Goal: Information Seeking & Learning: Check status

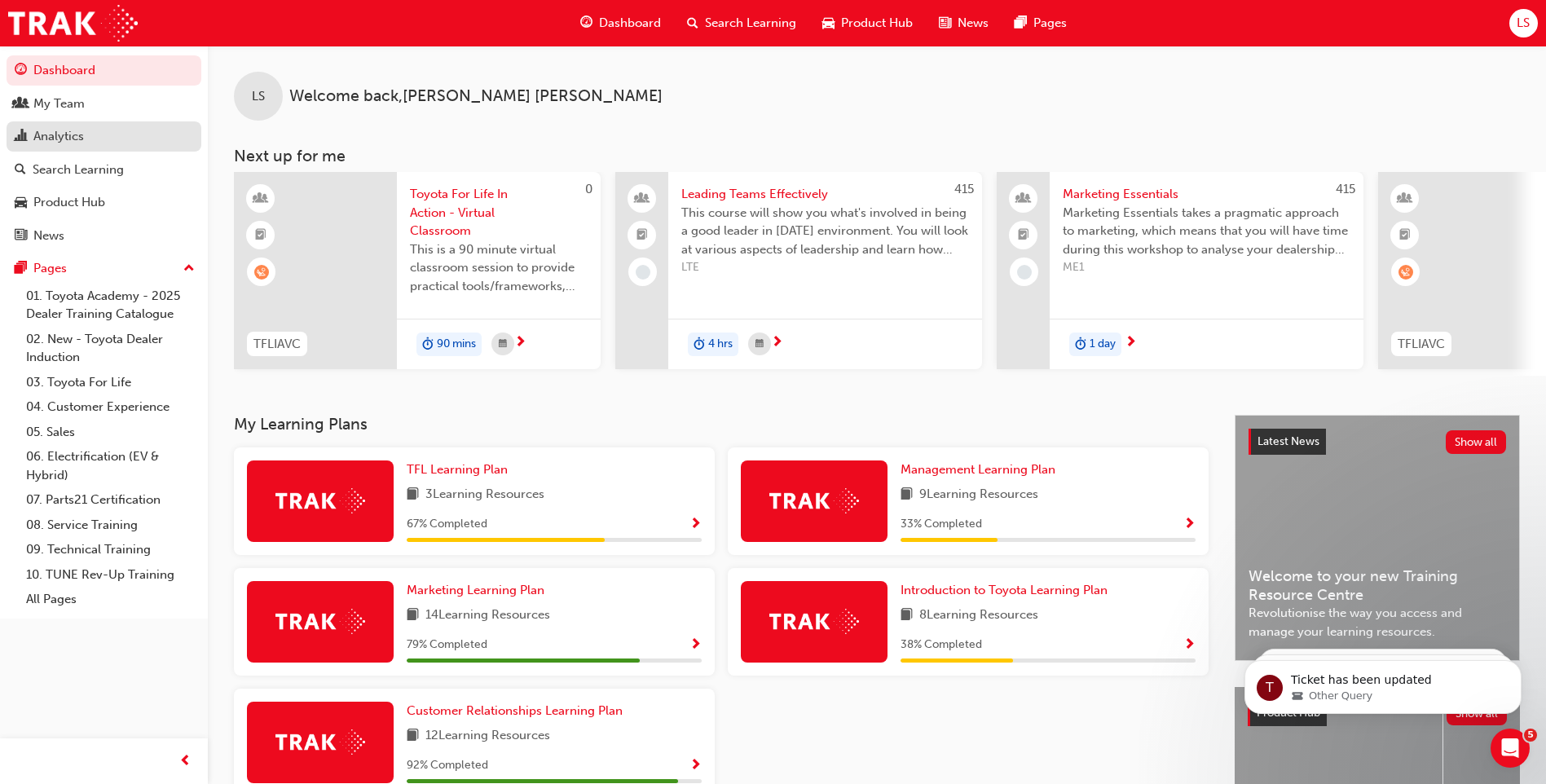
click at [79, 139] on div "Analytics" at bounding box center [58, 136] width 50 height 19
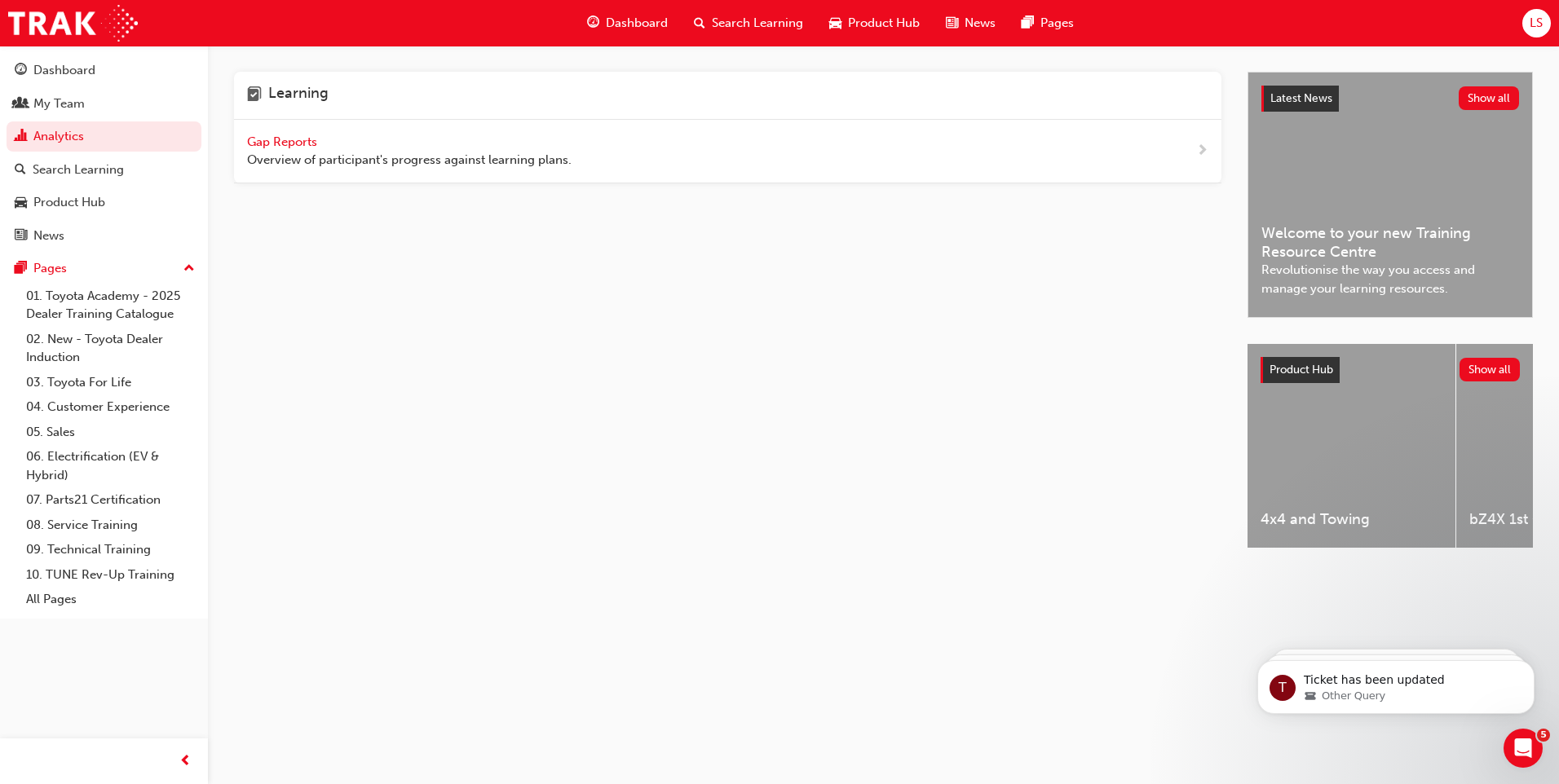
click at [279, 139] on span "Gap Reports" at bounding box center [283, 142] width 74 height 15
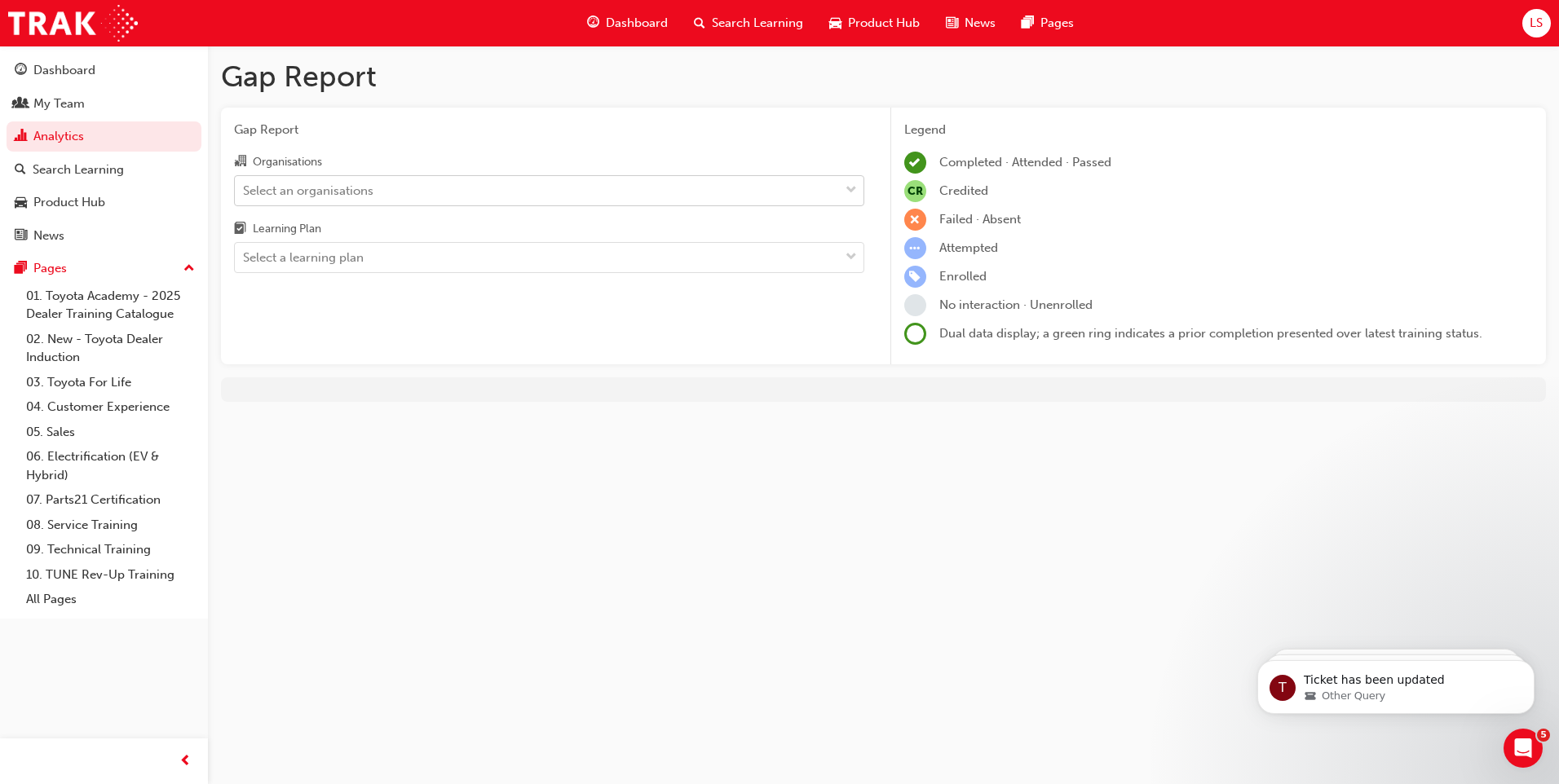
click at [392, 178] on div "Select an organisations" at bounding box center [537, 190] width 604 height 29
click at [245, 183] on input "Organisations Select an organisations" at bounding box center [244, 190] width 2 height 14
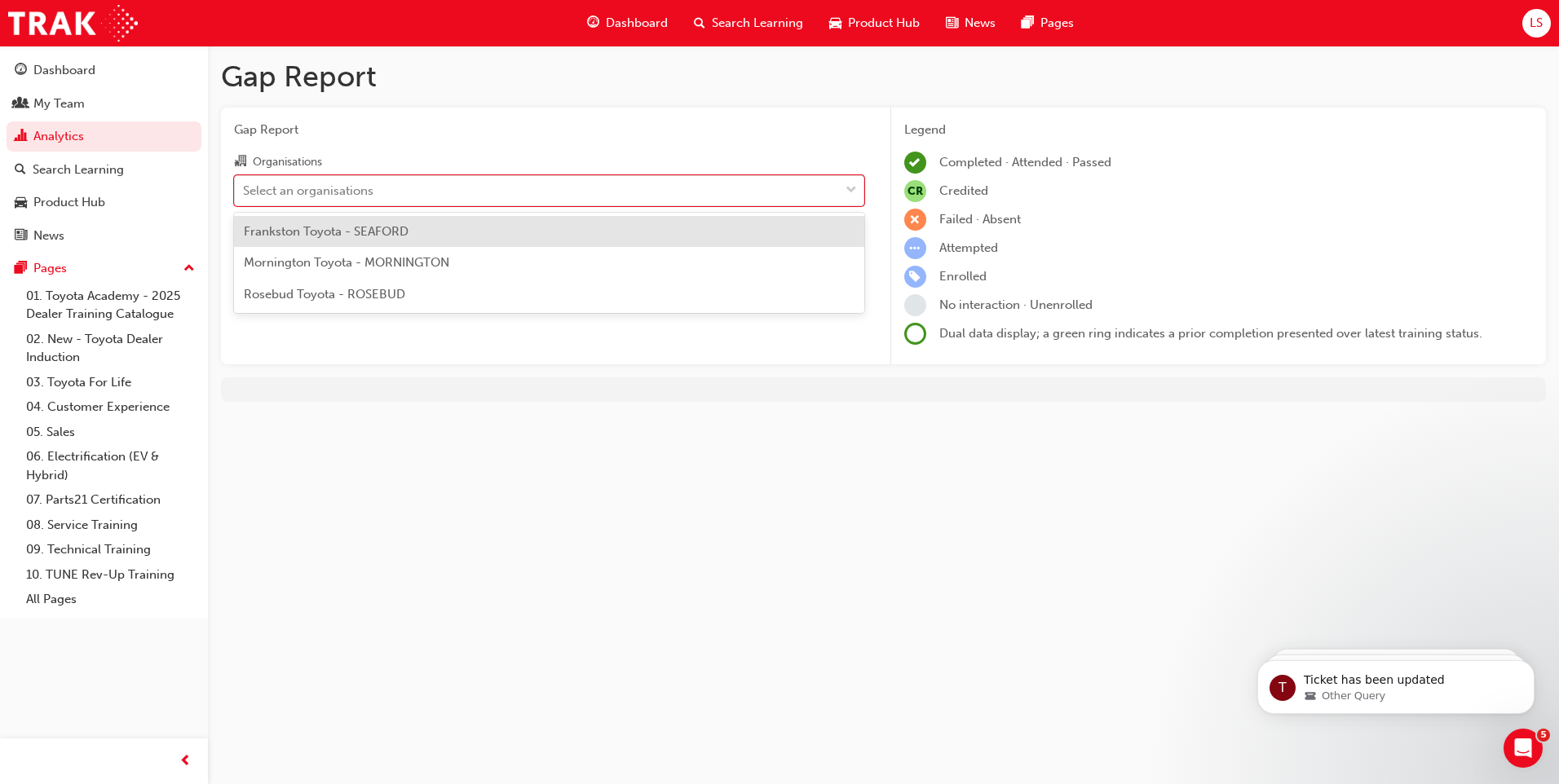
click at [362, 244] on div "Frankston Toyota - SEAFORD" at bounding box center [549, 232] width 630 height 31
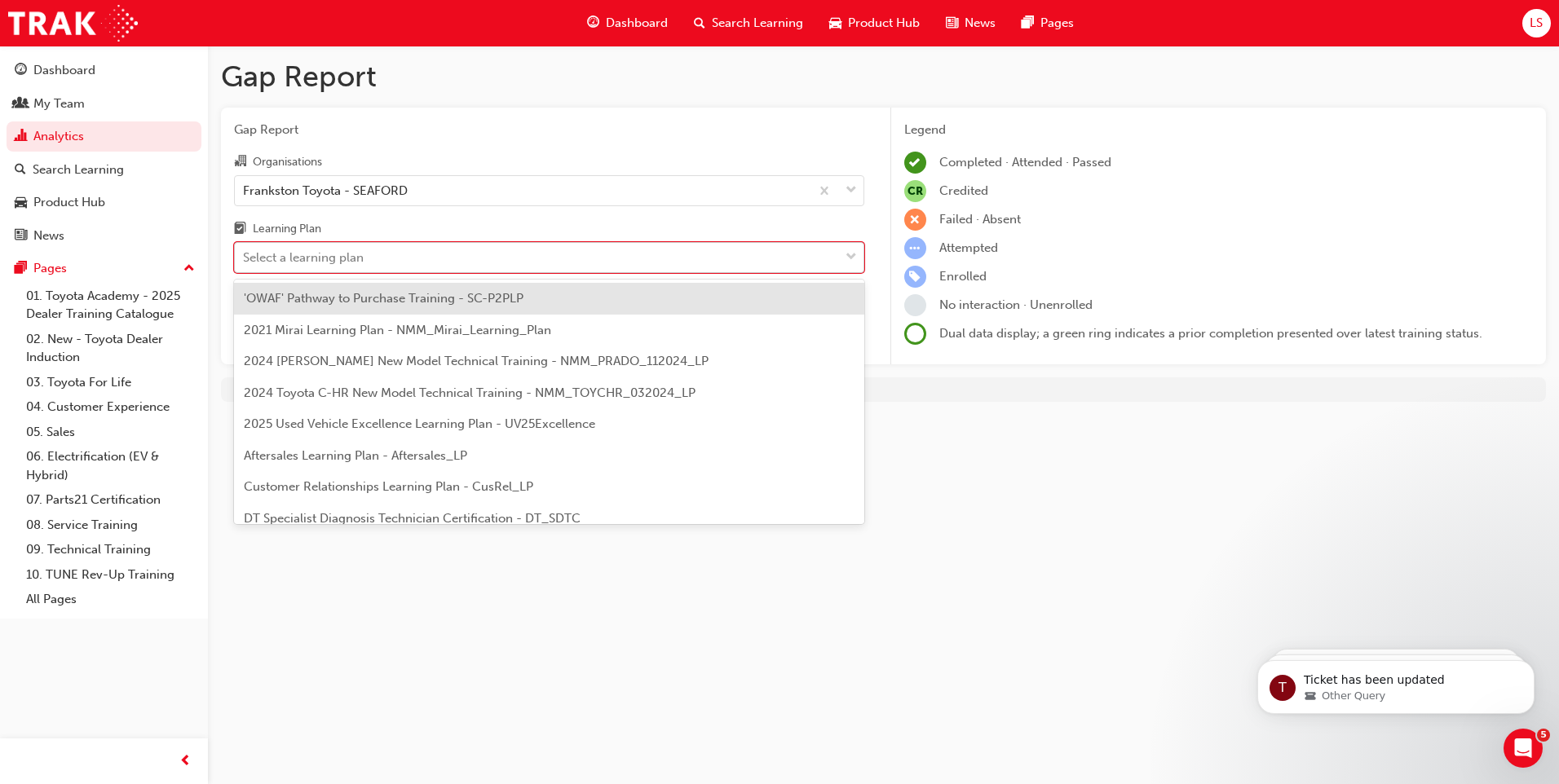
click at [341, 260] on div "Select a learning plan" at bounding box center [303, 258] width 121 height 19
click at [245, 260] on input "Learning Plan option 'OWAF' Pathway to Purchase Training - SC-P2PLP focused, 1 …" at bounding box center [244, 257] width 2 height 14
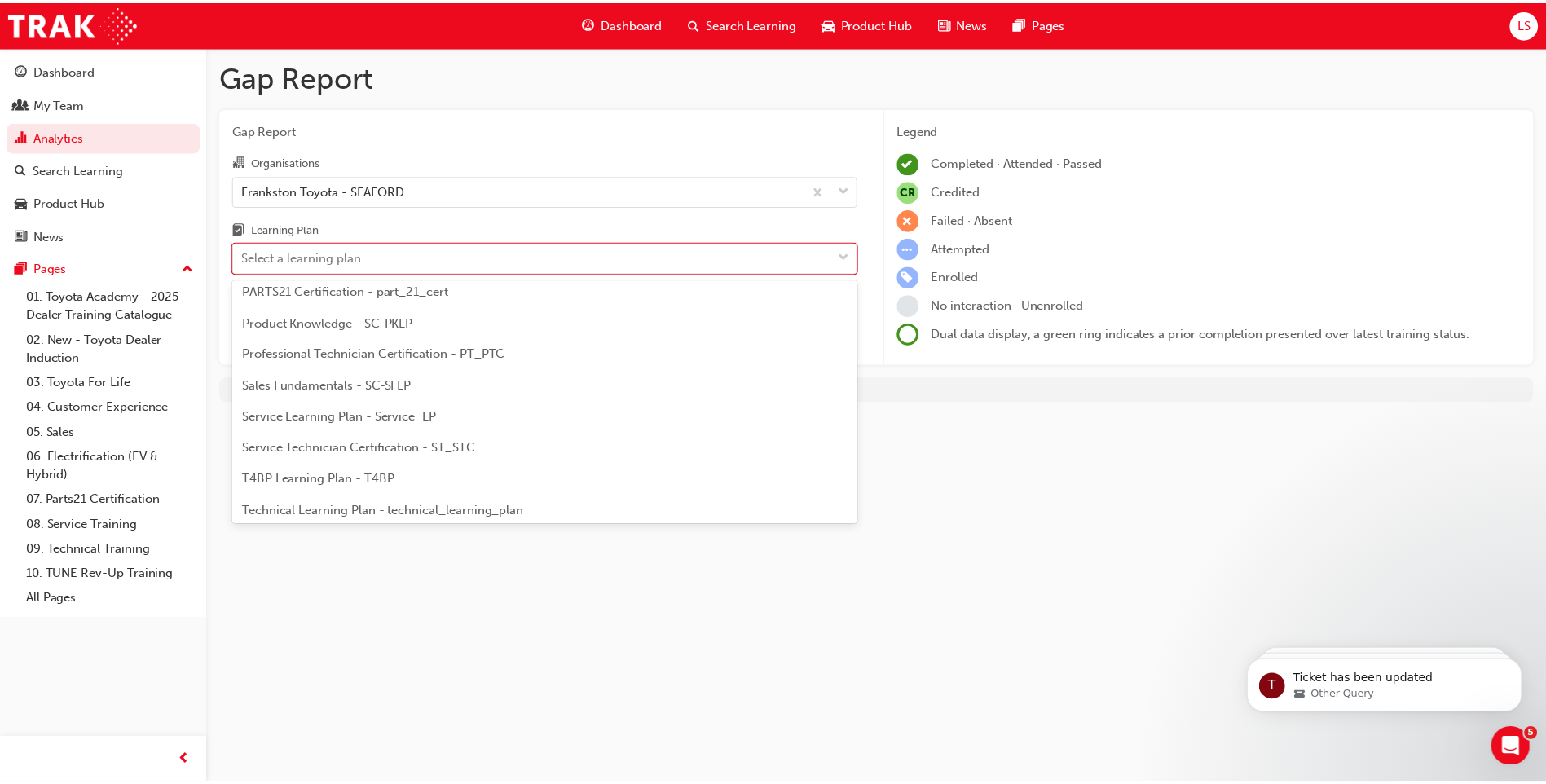
scroll to position [703, 0]
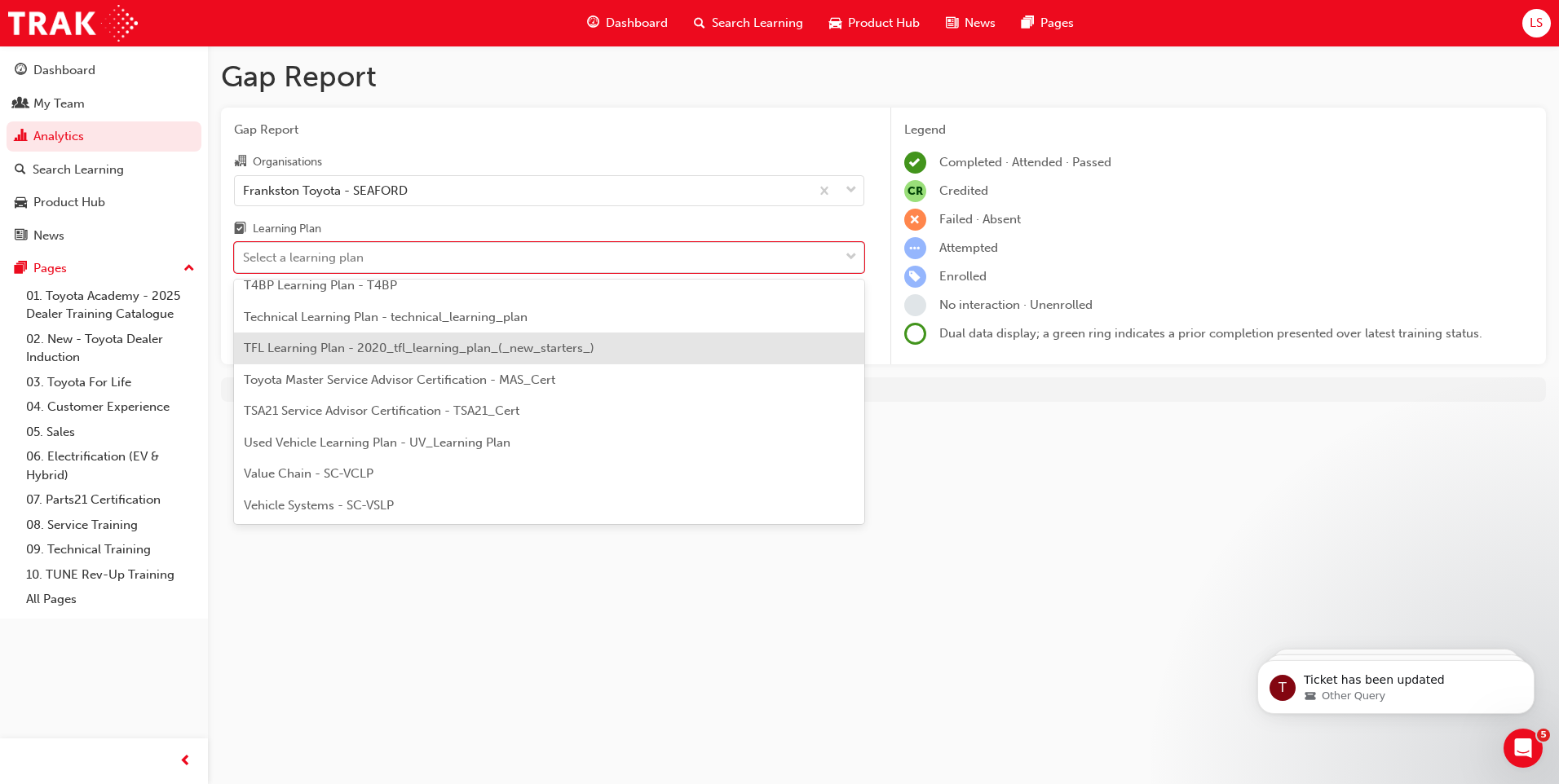
click at [320, 362] on div "TFL Learning Plan - 2020_tfl_learning_plan_(_new_starters_)" at bounding box center [549, 348] width 630 height 31
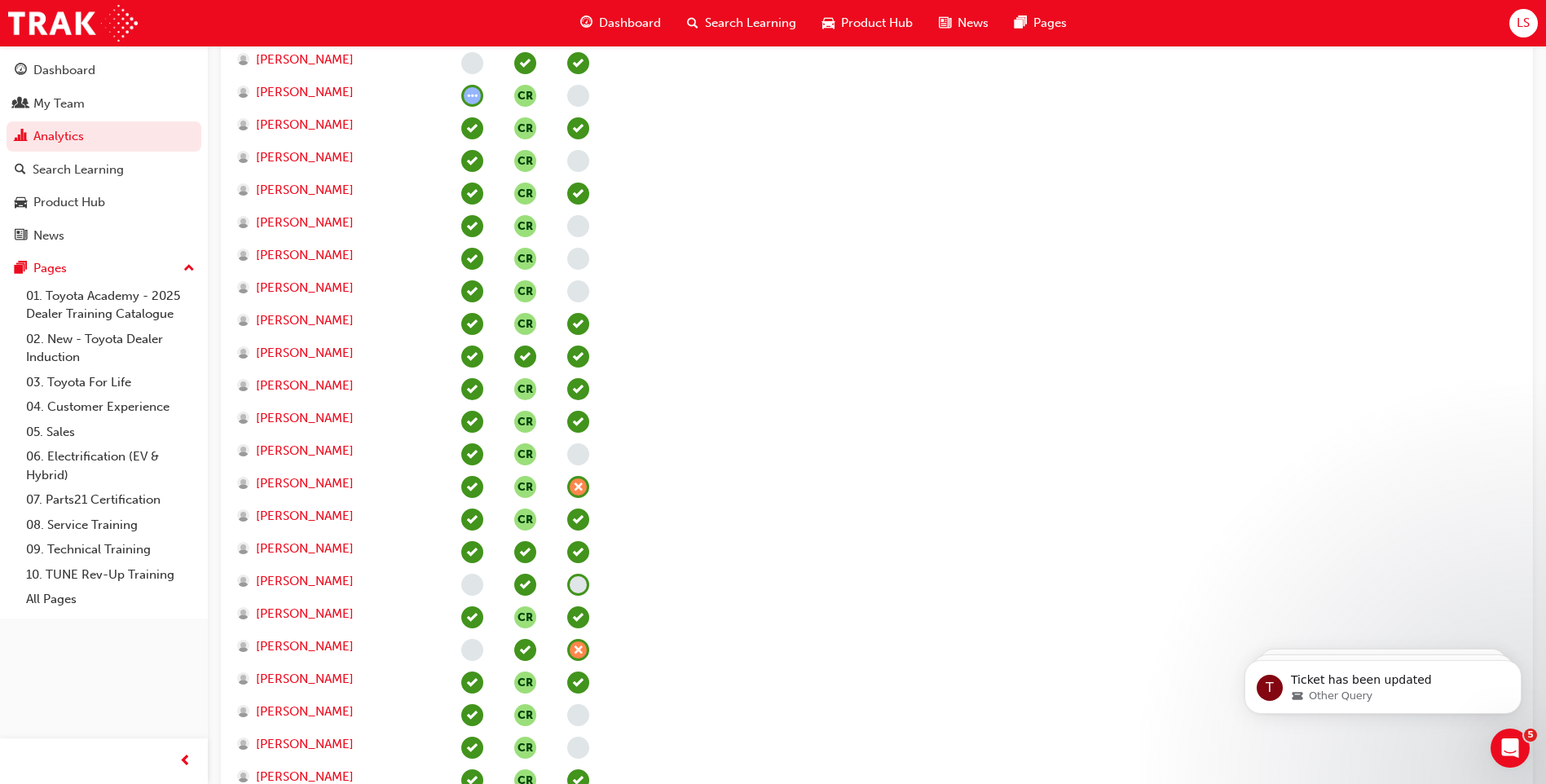
scroll to position [1467, 0]
click at [584, 579] on span "learningRecordVerb_NONE-icon" at bounding box center [579, 583] width 22 height 22
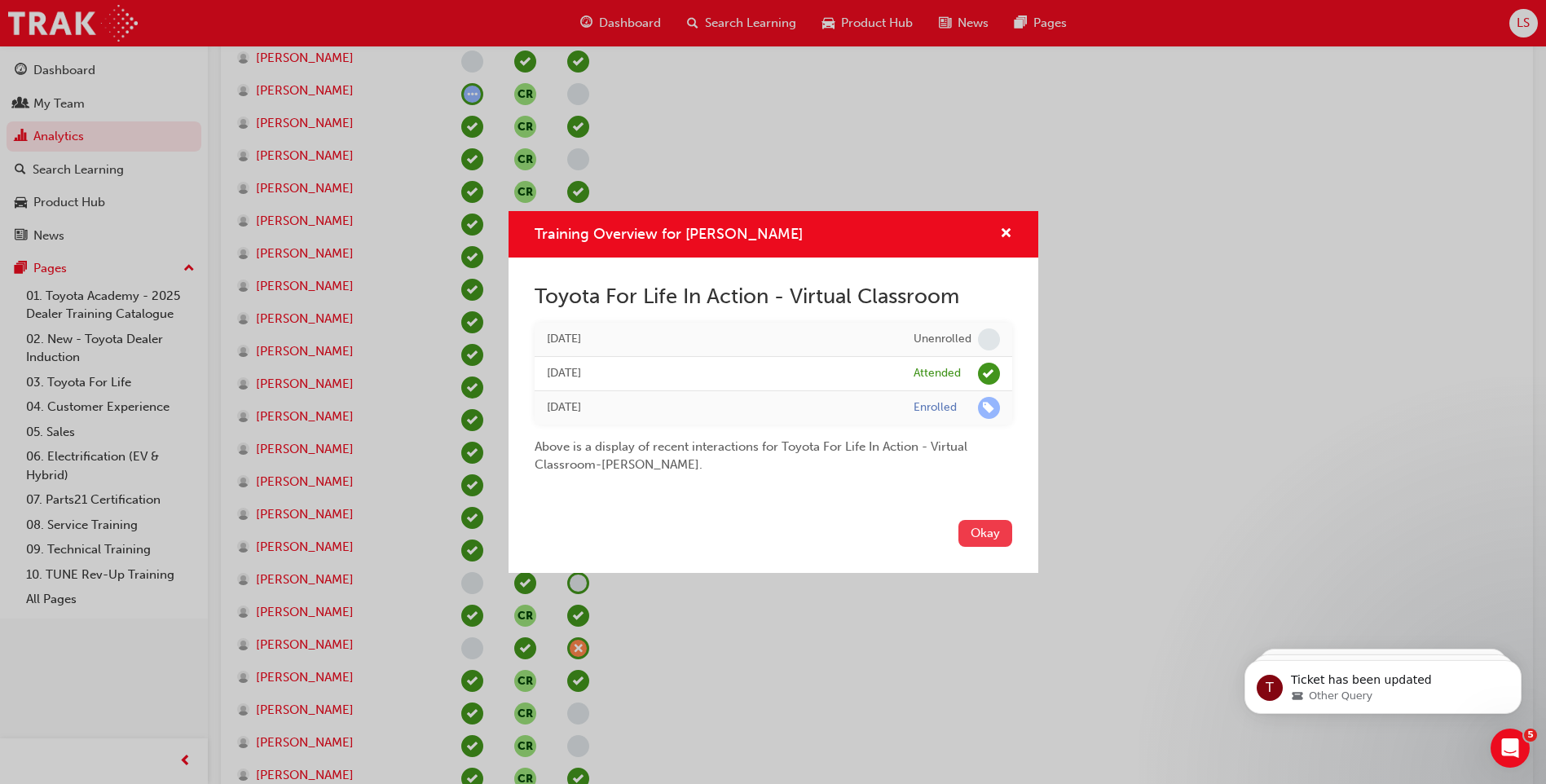
click at [976, 534] on button "Okay" at bounding box center [985, 533] width 54 height 27
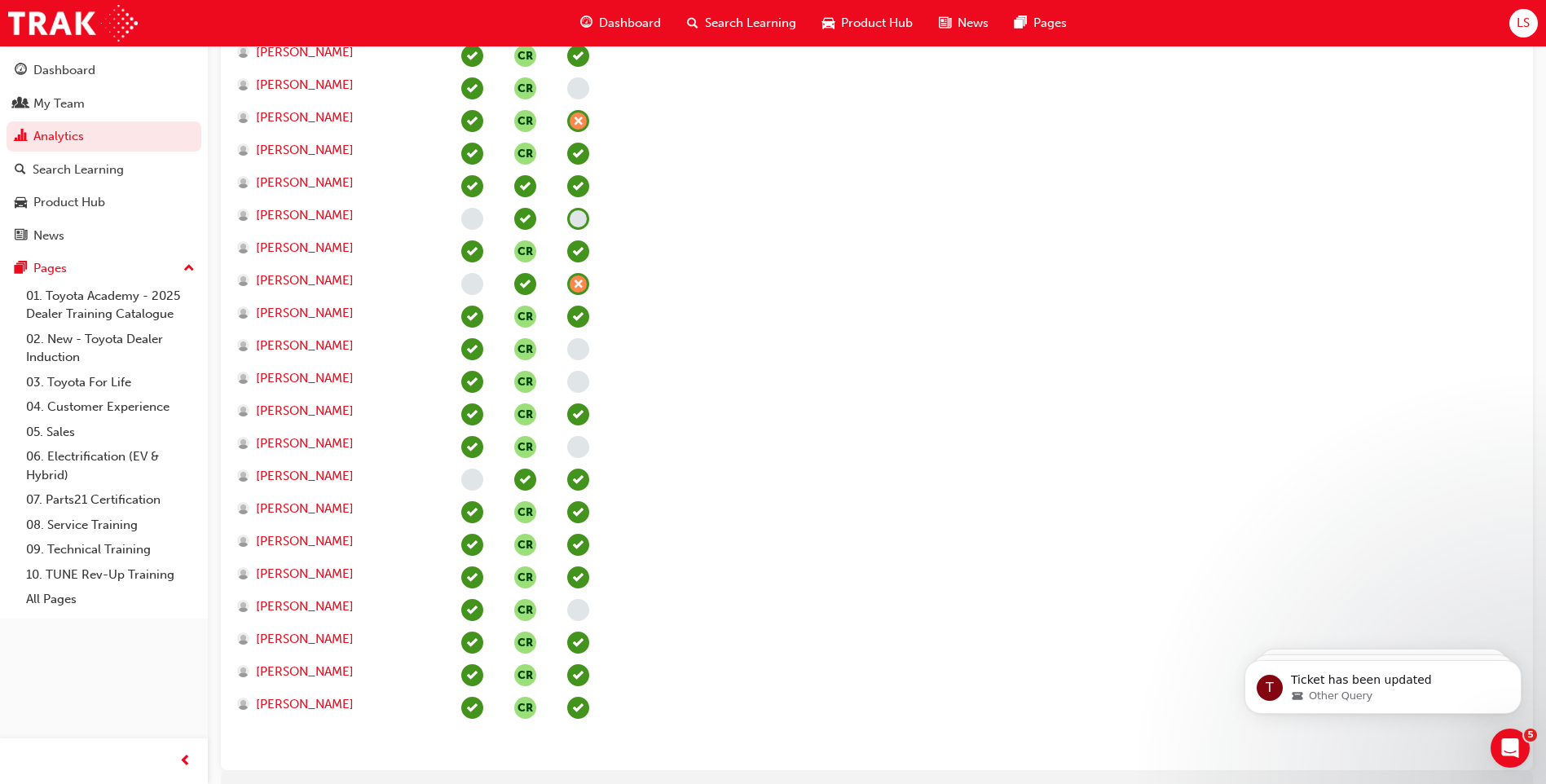
scroll to position [1874, 0]
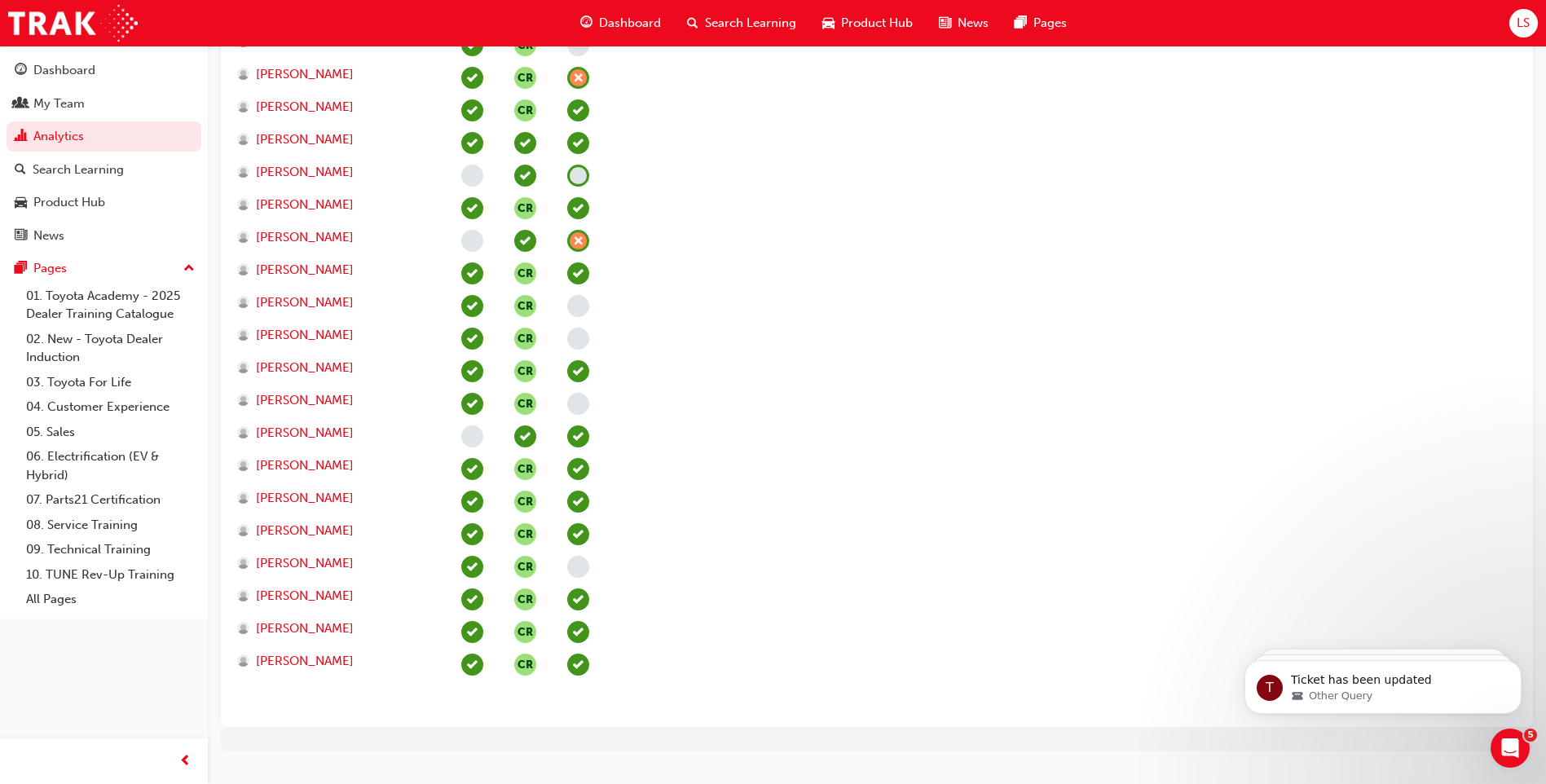
click at [573, 235] on span "learningRecordVerb_ABSENT-icon" at bounding box center [579, 241] width 22 height 22
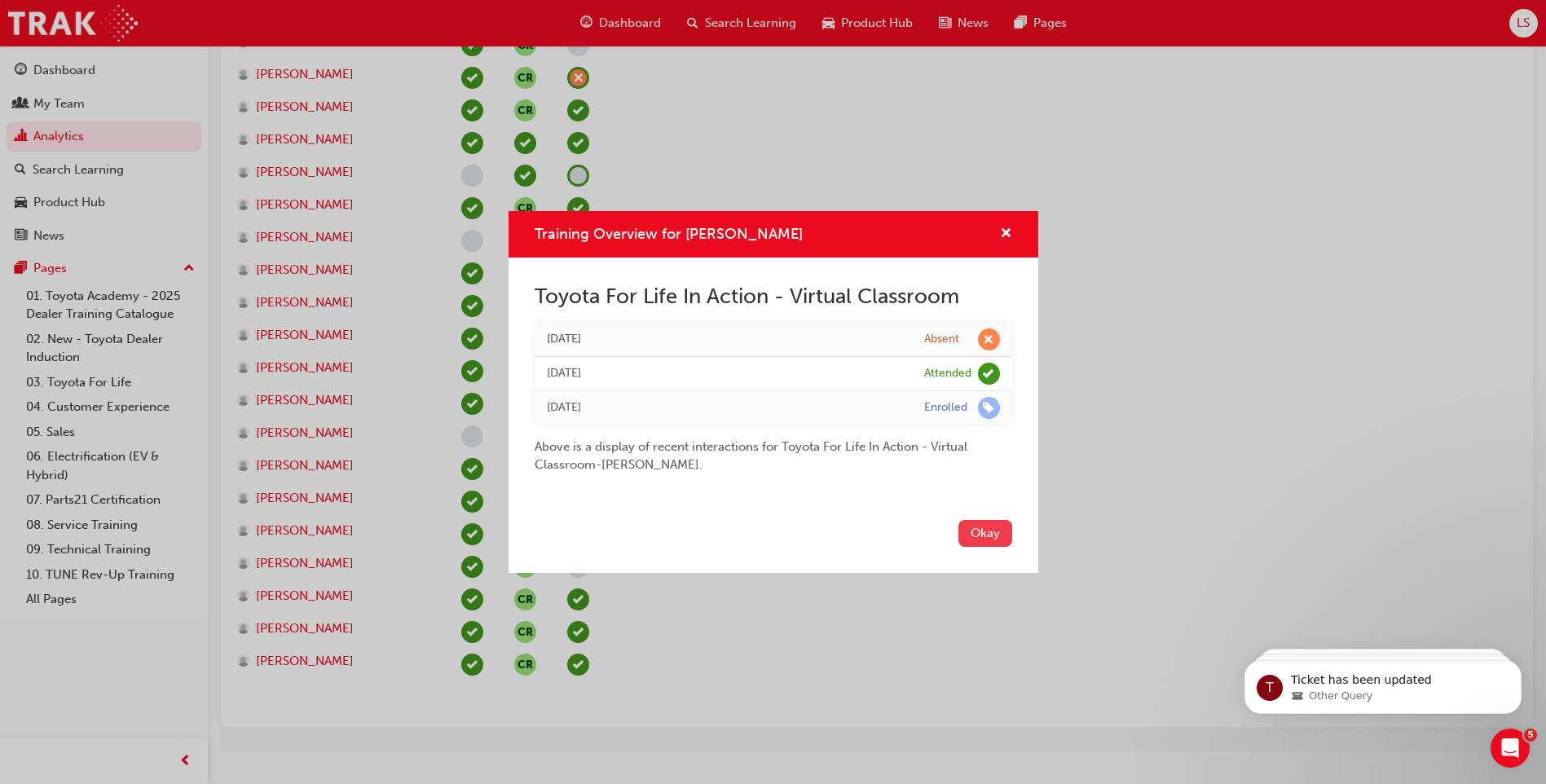
click at [993, 532] on button "Okay" at bounding box center [985, 533] width 54 height 27
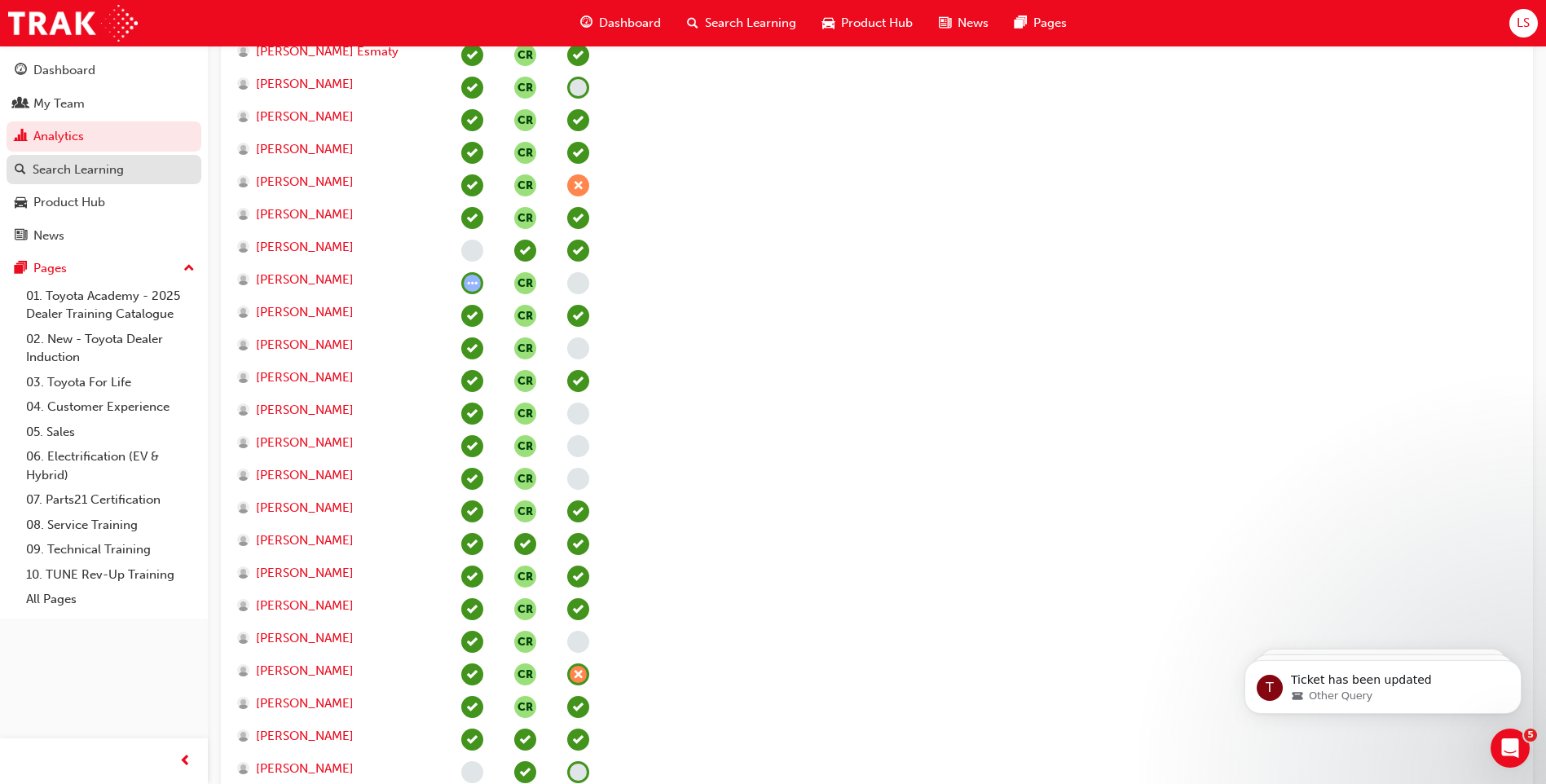
scroll to position [1059, 0]
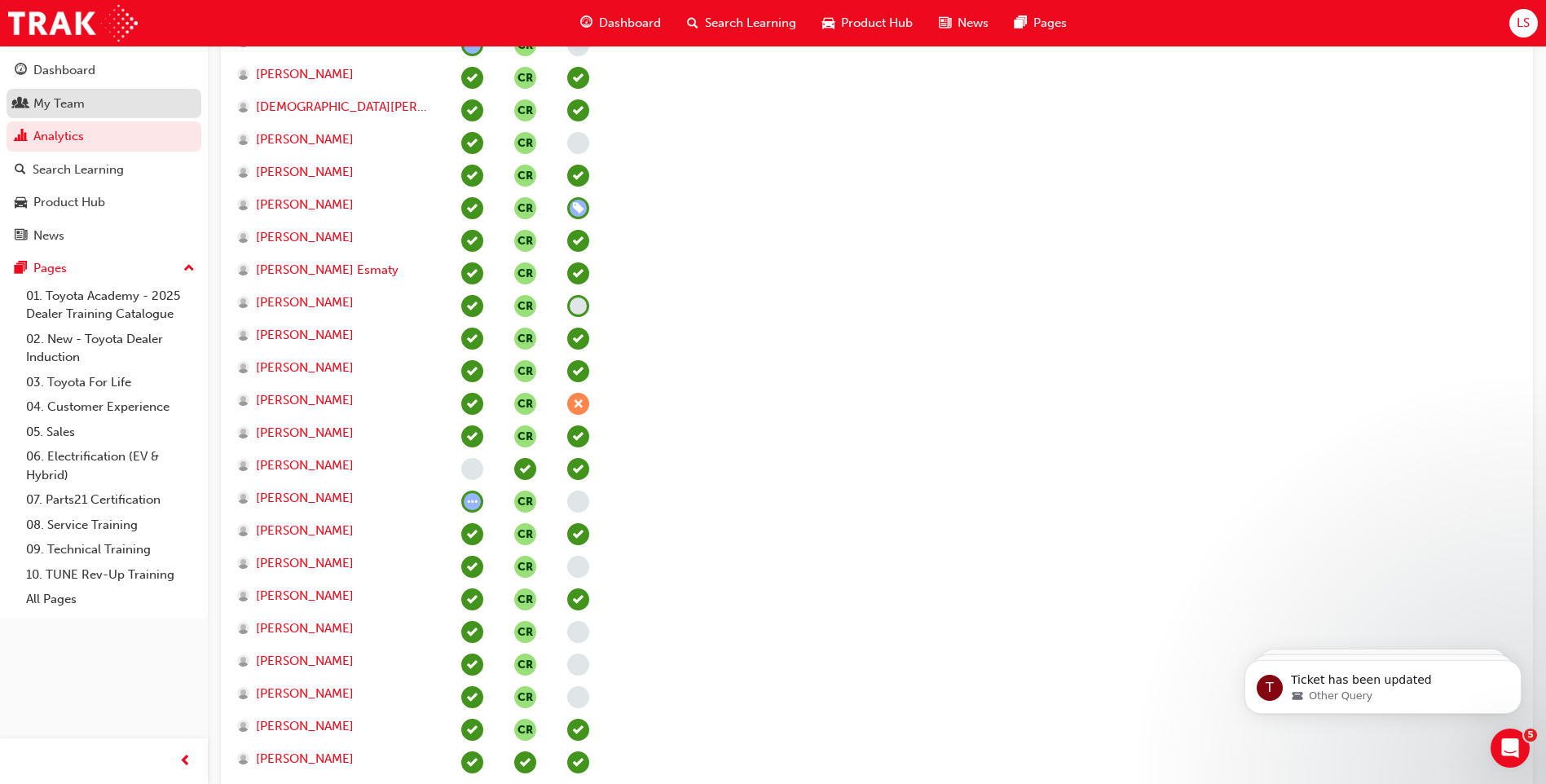
click at [116, 102] on div "My Team" at bounding box center [103, 103] width 178 height 21
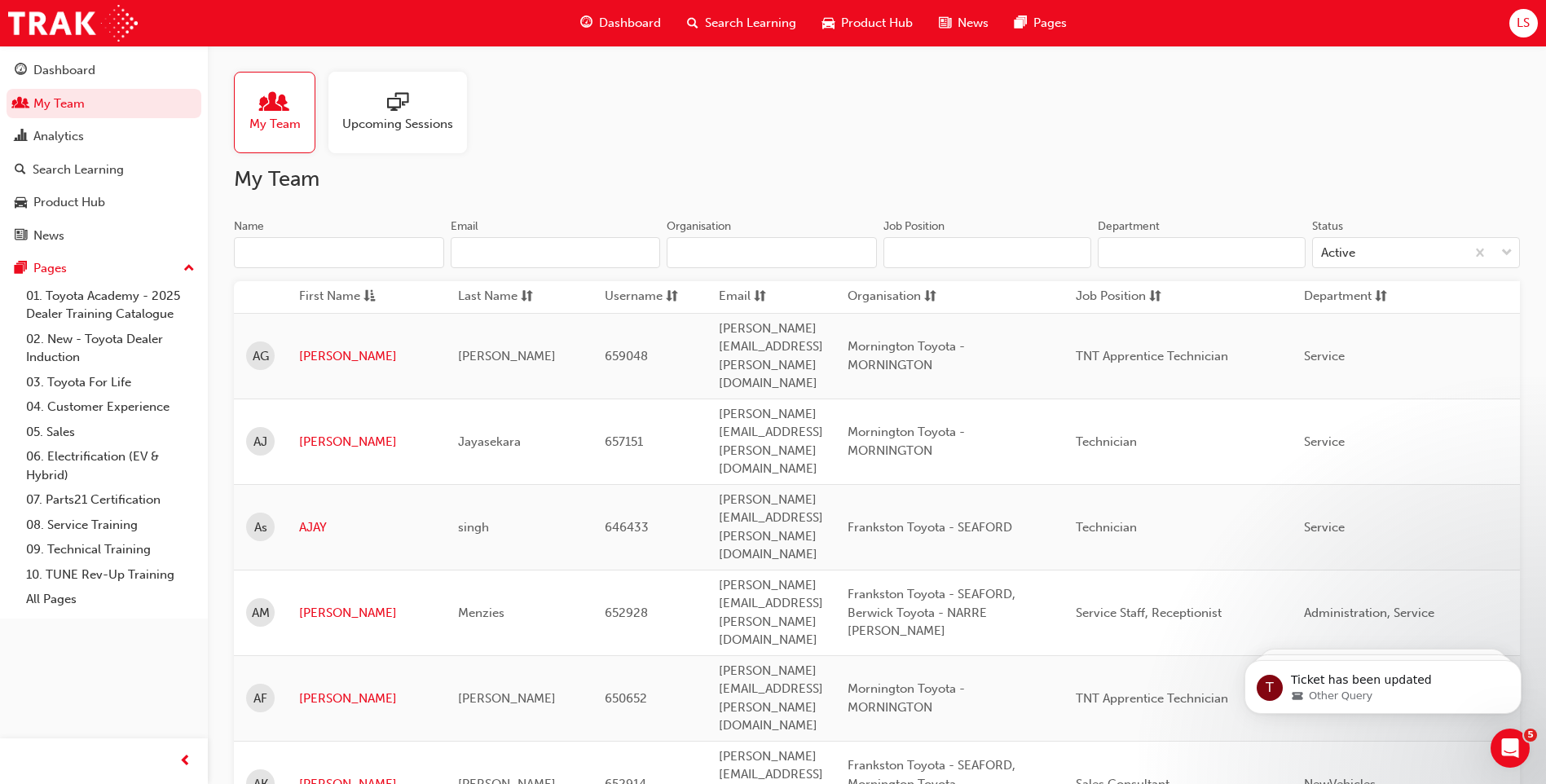
click at [415, 131] on span "Upcoming Sessions" at bounding box center [398, 124] width 111 height 19
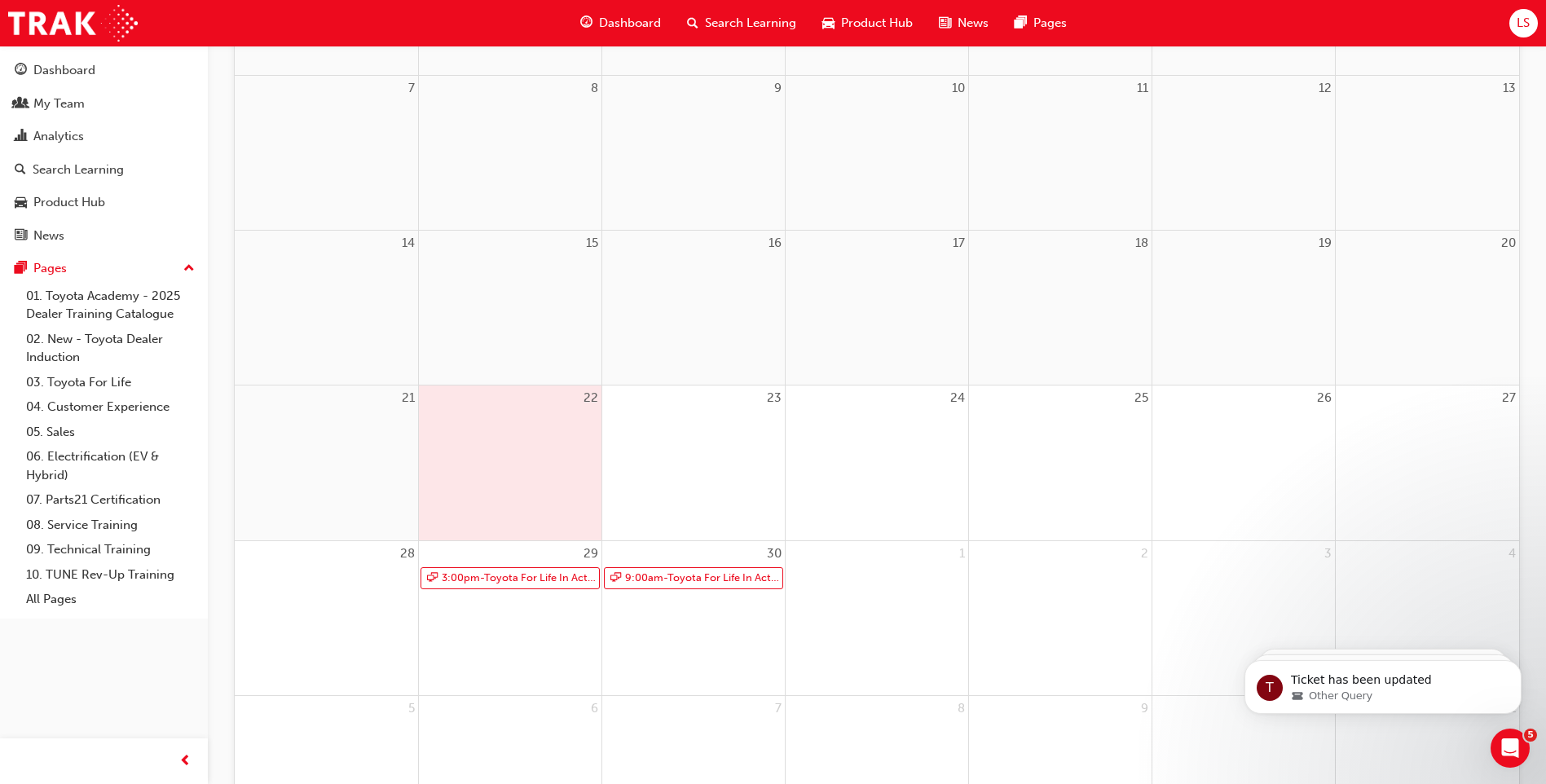
scroll to position [489, 0]
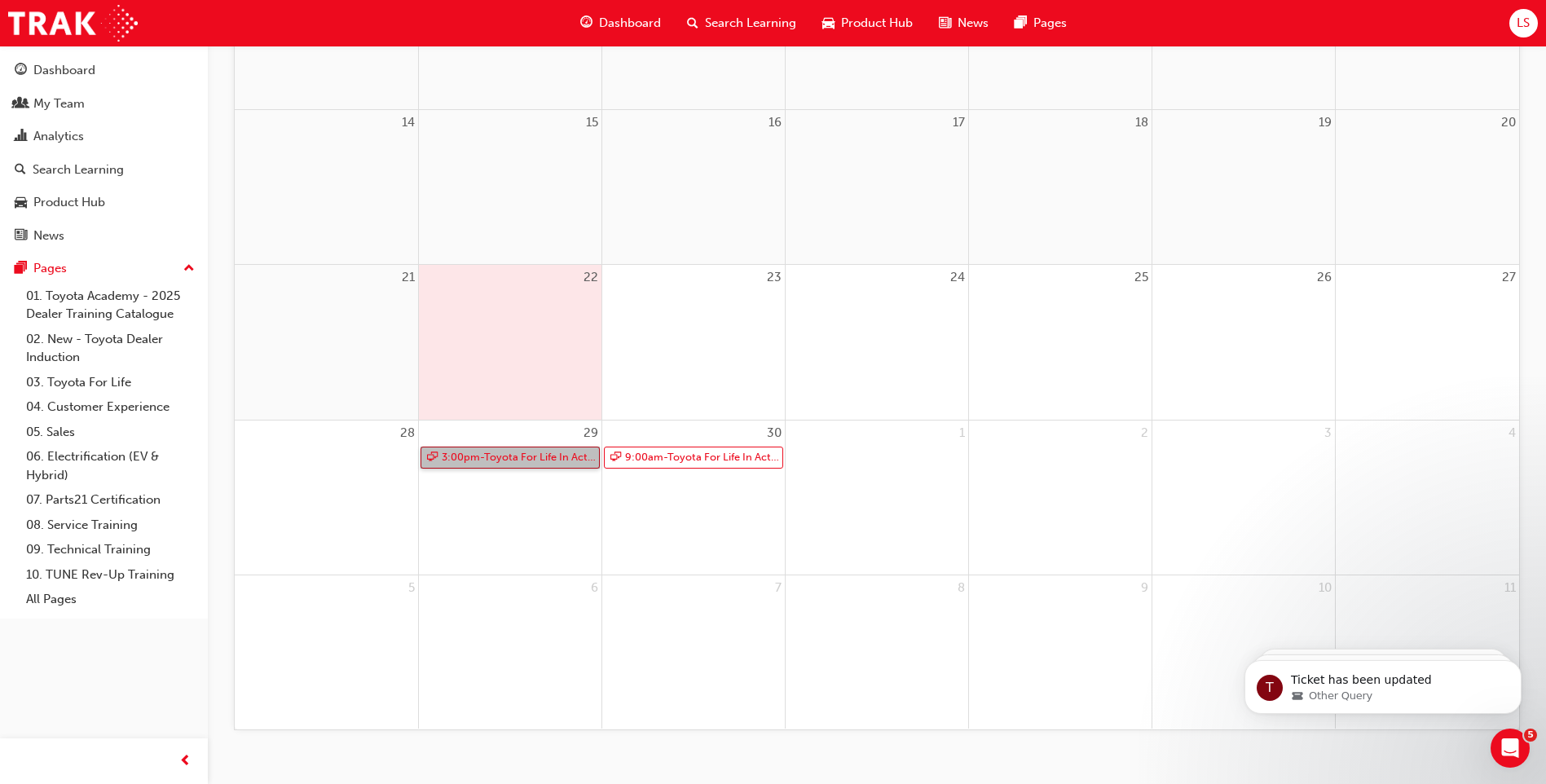
click at [511, 459] on link "3:00pm - Toyota For Life In Action - Virtual Classroom" at bounding box center [510, 457] width 179 height 22
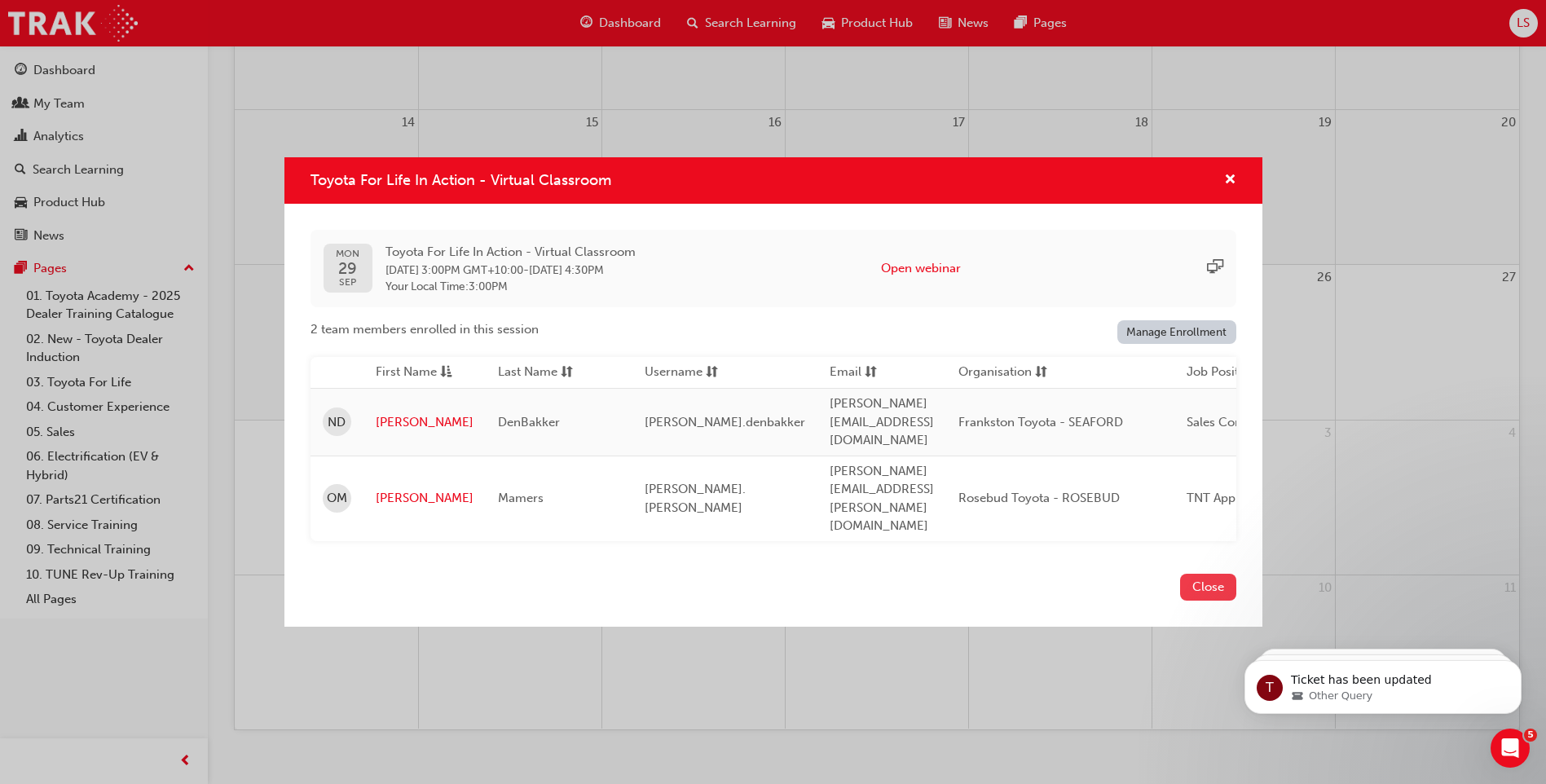
click at [1197, 573] on button "Close" at bounding box center [1208, 586] width 56 height 27
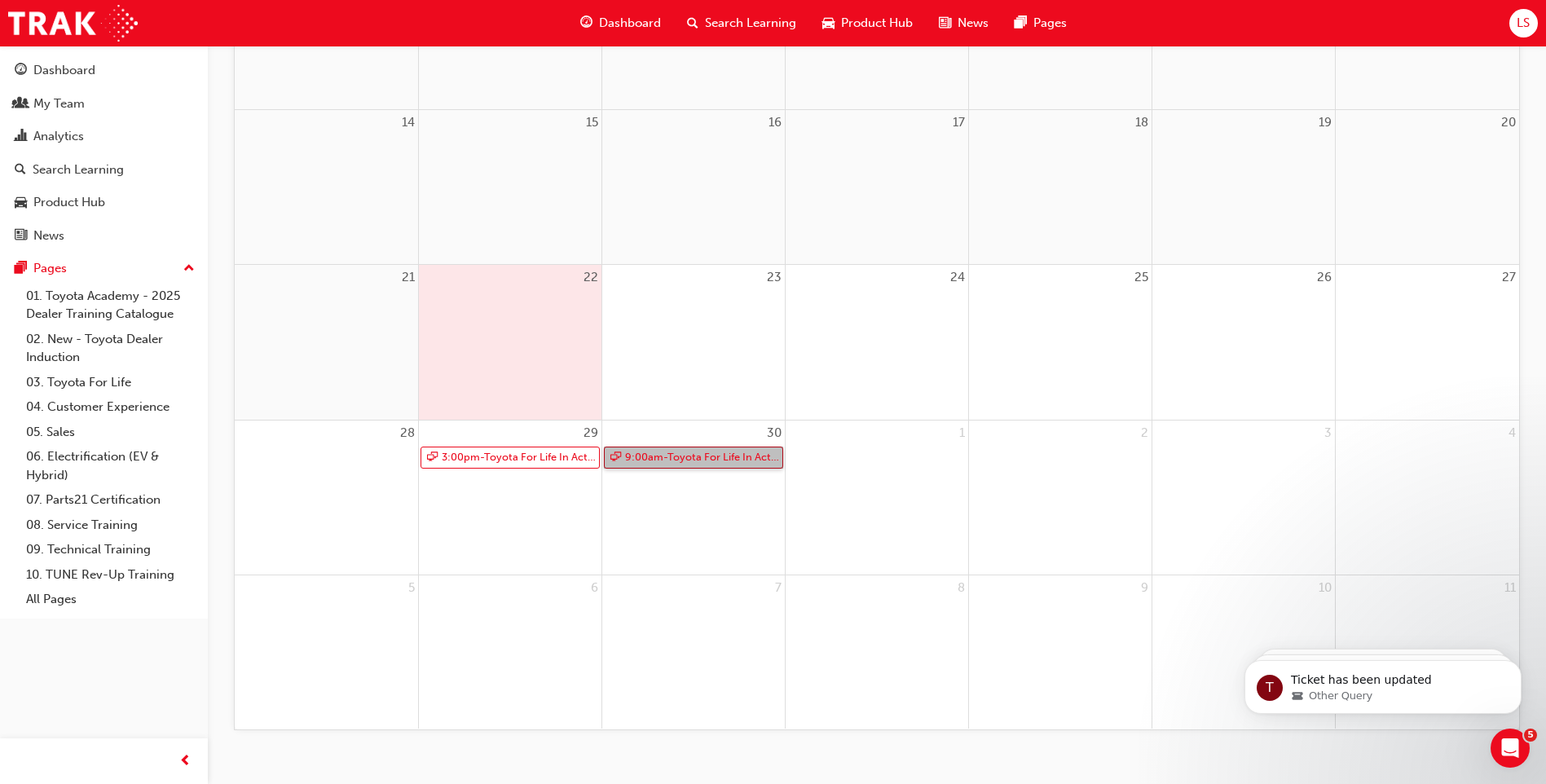
click at [684, 459] on link "9:00am - Toyota For Life In Action - Virtual Classroom" at bounding box center [694, 457] width 179 height 22
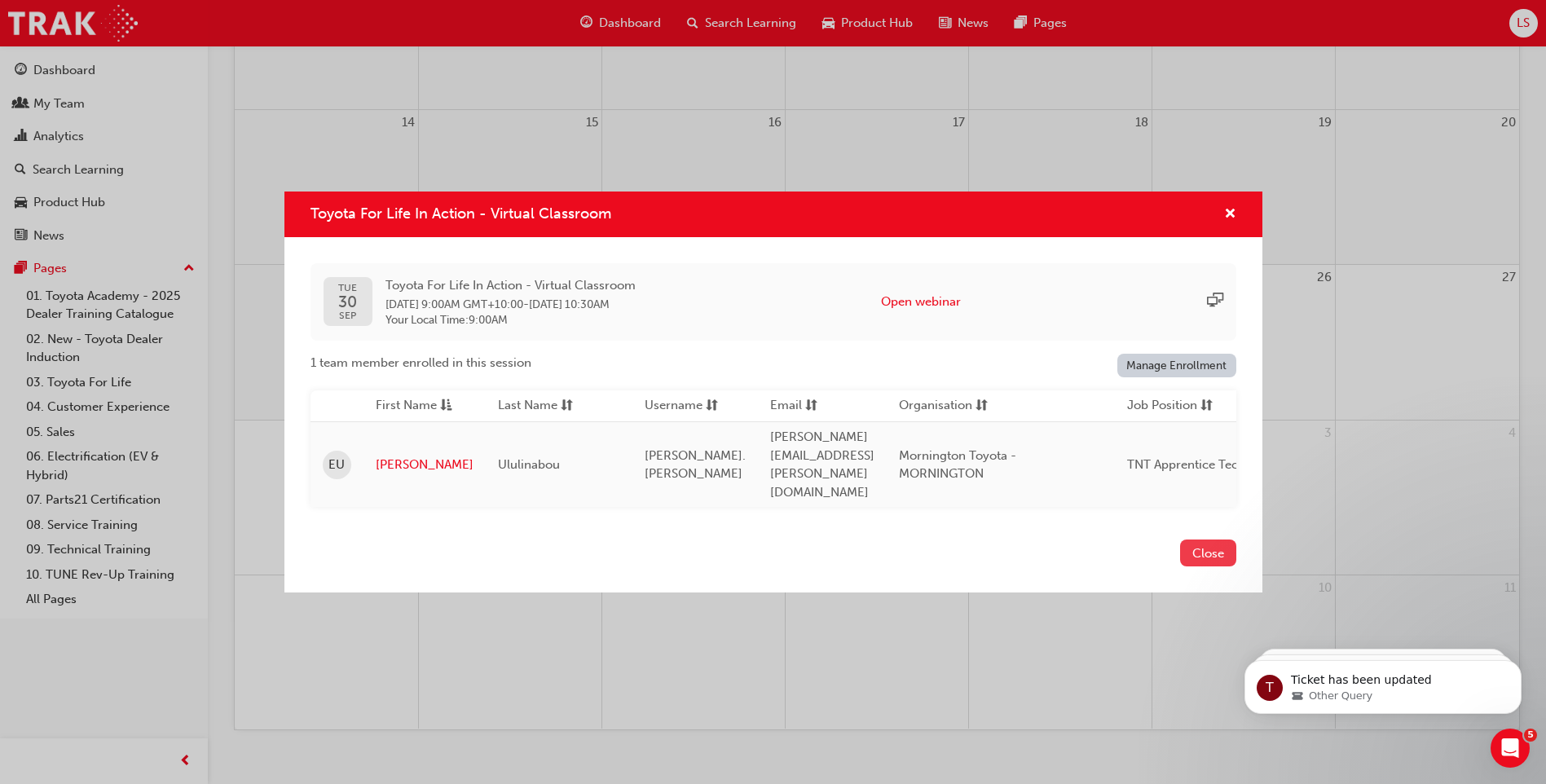
click at [1196, 547] on button "Close" at bounding box center [1208, 552] width 56 height 27
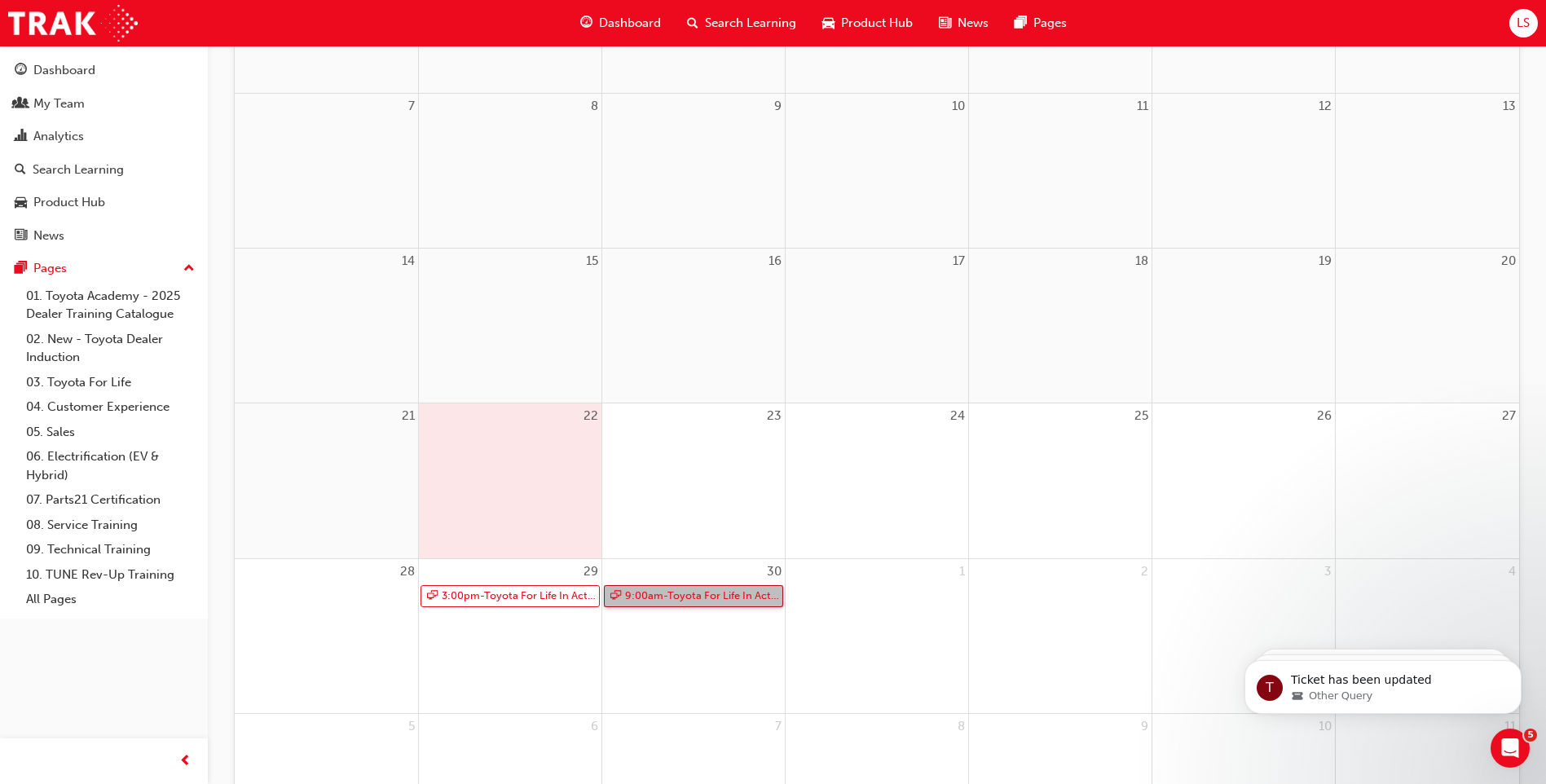
scroll to position [0, 0]
